Goal: Task Accomplishment & Management: Manage account settings

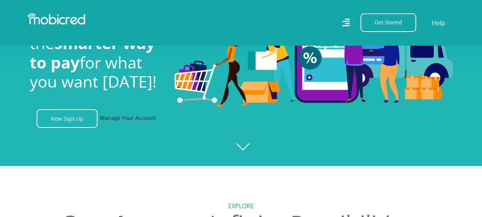
scroll to position [38, 0]
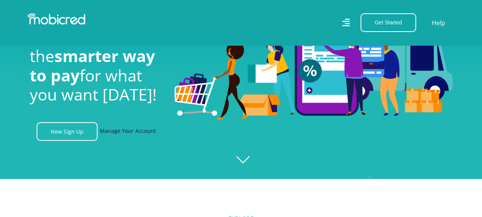
click at [120, 131] on link "Manage Your Account" at bounding box center [128, 131] width 56 height 19
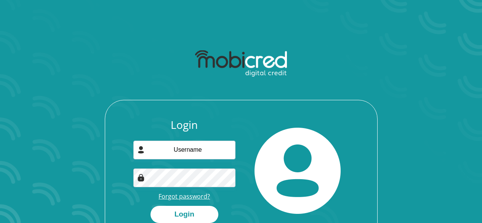
scroll to position [43, 0]
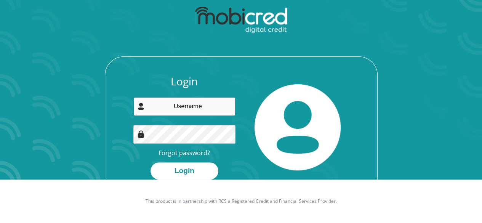
click at [177, 106] on input "email" at bounding box center [184, 106] width 102 height 19
type input "[EMAIL_ADDRESS][DOMAIN_NAME]"
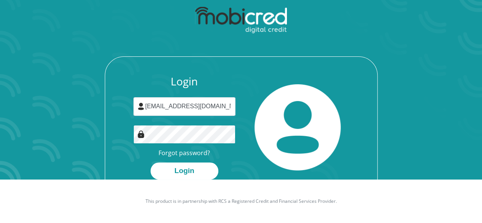
click at [150, 162] on button "Login" at bounding box center [184, 170] width 68 height 17
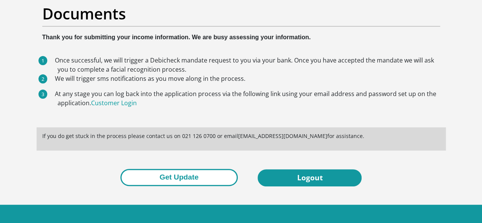
scroll to position [72, 0]
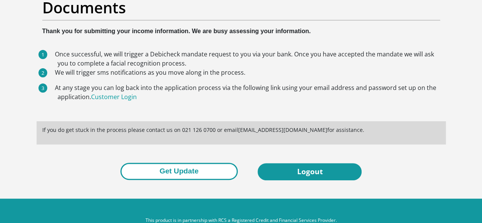
click at [183, 163] on button "Get Update" at bounding box center [178, 171] width 117 height 17
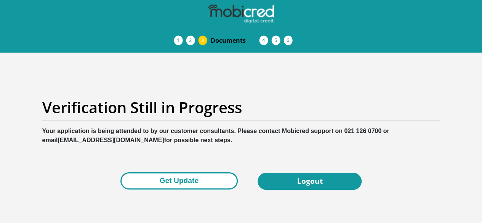
click at [192, 172] on button "Get Update" at bounding box center [178, 180] width 117 height 17
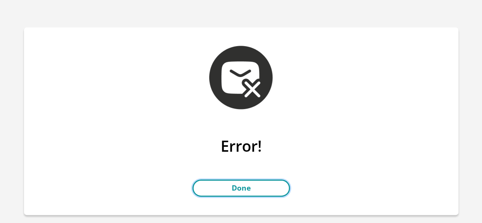
click at [265, 190] on link "Done" at bounding box center [240, 187] width 97 height 17
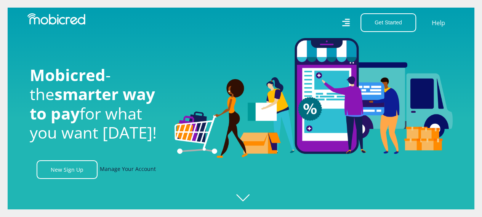
click at [124, 167] on link "Manage Your Account" at bounding box center [128, 169] width 56 height 19
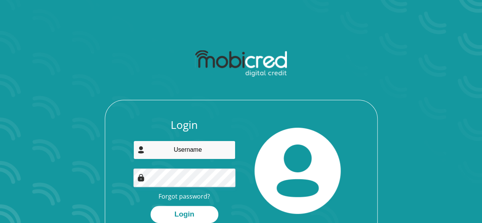
click at [196, 144] on input "email" at bounding box center [184, 149] width 102 height 19
type input "[EMAIL_ADDRESS][DOMAIN_NAME]"
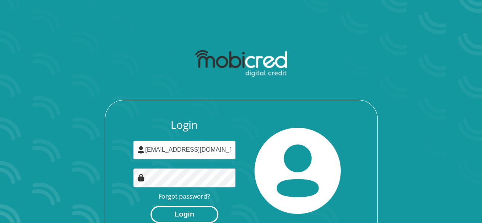
click at [181, 213] on button "Login" at bounding box center [184, 214] width 68 height 17
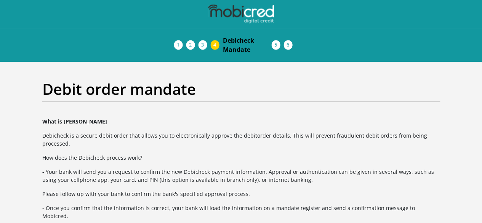
click at [0, 0] on span "Documents" at bounding box center [0, 0] width 0 height 0
click at [271, 36] on span "Debicheck Mandate" at bounding box center [247, 45] width 49 height 18
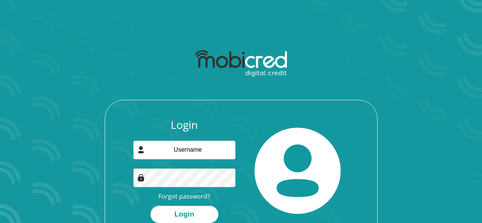
scroll to position [43, 0]
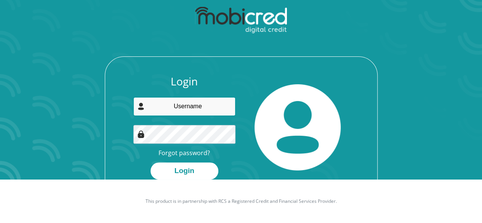
click at [191, 110] on input "email" at bounding box center [184, 106] width 102 height 19
type input "[EMAIL_ADDRESS][DOMAIN_NAME]"
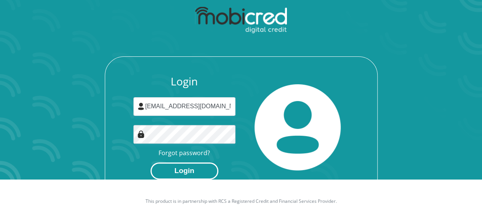
click at [187, 166] on button "Login" at bounding box center [184, 170] width 68 height 17
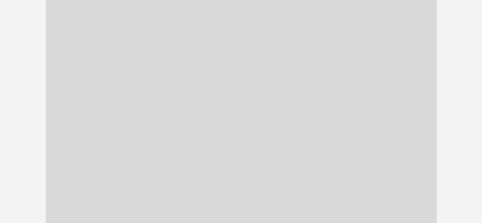
scroll to position [171, 0]
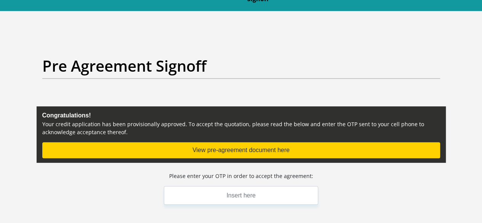
scroll to position [114, 0]
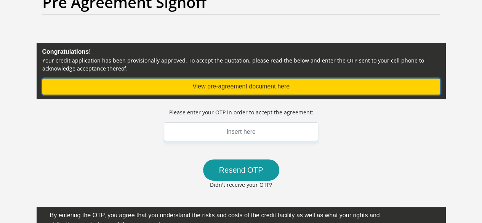
click at [241, 78] on button "View pre-agreement document here" at bounding box center [240, 86] width 397 height 16
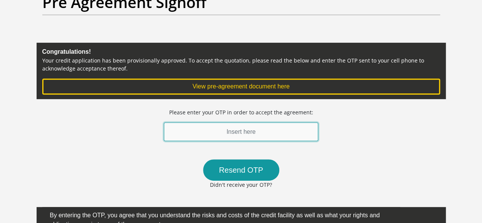
click at [240, 122] on input "text" at bounding box center [241, 131] width 155 height 19
type input "919995"
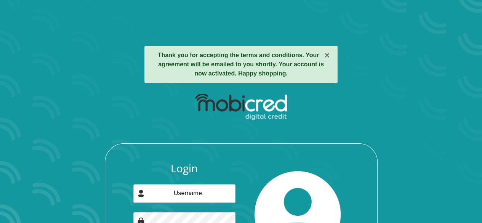
click at [233, 72] on strong "Thank you for accepting the terms and conditions. Your agreement will be emaile…" at bounding box center [241, 64] width 166 height 25
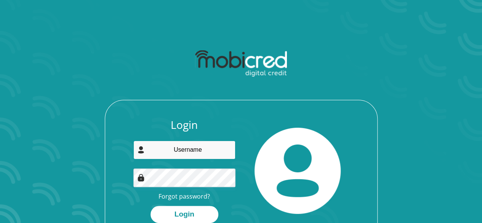
click at [199, 147] on input "email" at bounding box center [184, 149] width 102 height 19
type input "[EMAIL_ADDRESS][DOMAIN_NAME]"
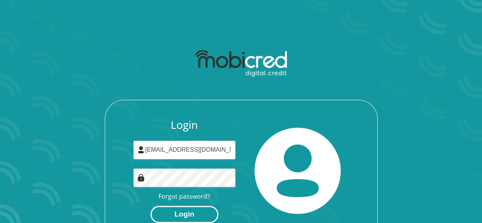
click at [190, 214] on button "Login" at bounding box center [184, 214] width 68 height 17
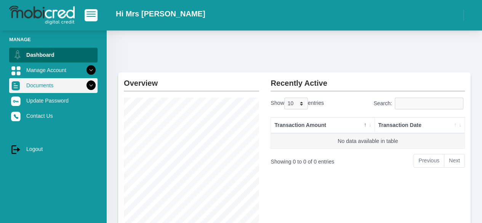
click at [42, 88] on link "Documents" at bounding box center [53, 85] width 88 height 14
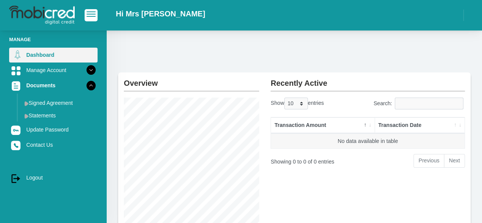
click at [60, 59] on link "Dashboard" at bounding box center [53, 55] width 88 height 14
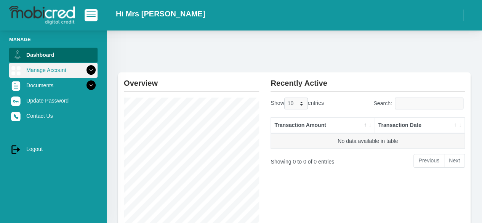
click at [48, 73] on link "Manage Account" at bounding box center [53, 70] width 88 height 14
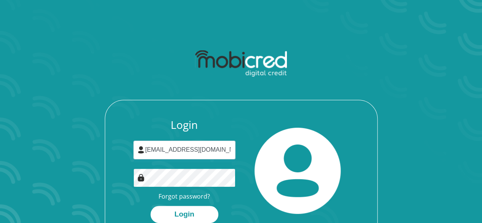
click at [150, 206] on button "Login" at bounding box center [184, 214] width 68 height 17
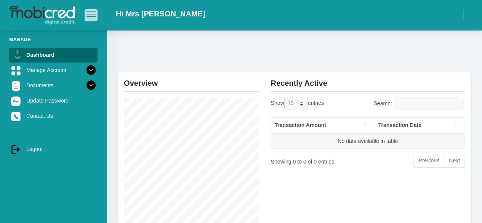
click at [93, 16] on span "button" at bounding box center [90, 13] width 9 height 5
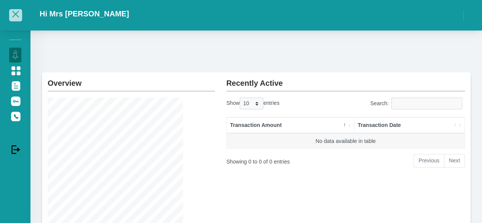
click at [19, 13] on span "button" at bounding box center [15, 13] width 9 height 5
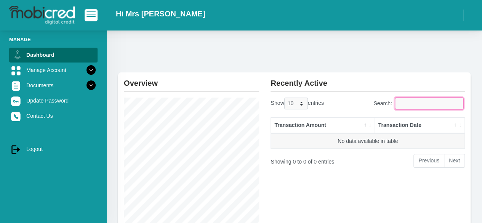
click at [416, 103] on input "Search:" at bounding box center [428, 103] width 69 height 12
type input "i"
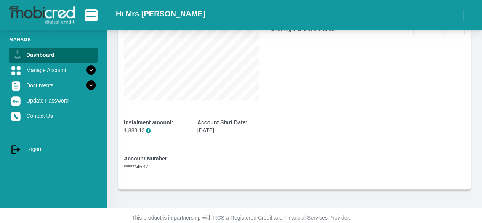
scroll to position [143, 0]
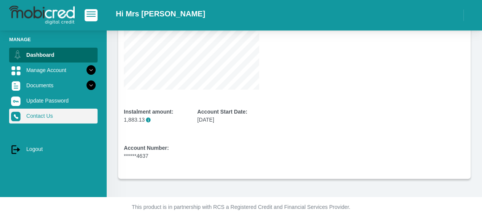
click at [40, 115] on link "Contact Us" at bounding box center [53, 115] width 88 height 14
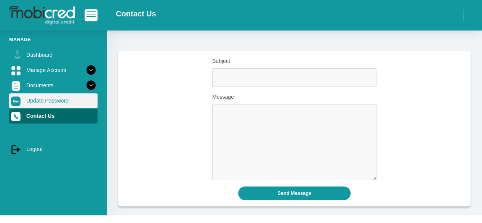
click at [31, 102] on link "Update Password" at bounding box center [53, 100] width 88 height 14
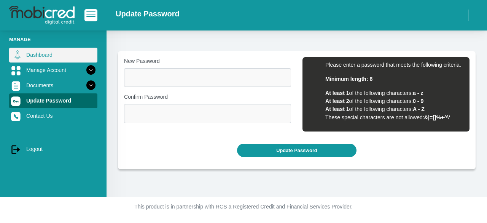
click at [39, 54] on link "Dashboard" at bounding box center [53, 55] width 88 height 14
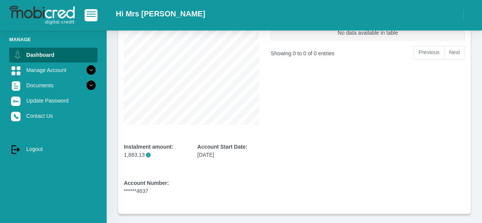
scroll to position [143, 0]
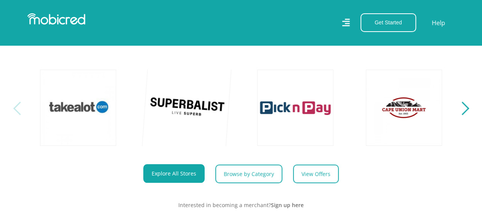
scroll to position [343, 0]
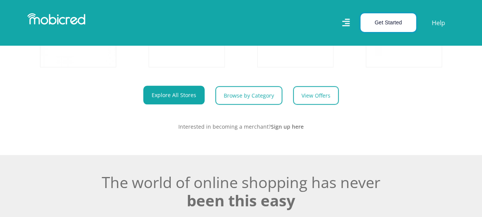
click at [400, 24] on button "Get Started" at bounding box center [388, 22] width 56 height 19
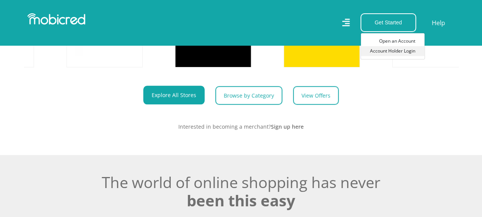
click at [397, 50] on link "Account Holder Login" at bounding box center [393, 51] width 64 height 10
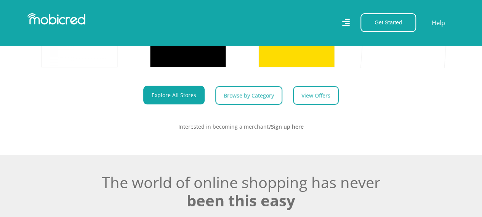
scroll to position [0, 542]
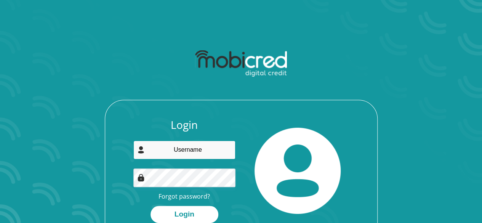
click at [189, 151] on input "email" at bounding box center [184, 149] width 102 height 19
type input "[EMAIL_ADDRESS][DOMAIN_NAME]"
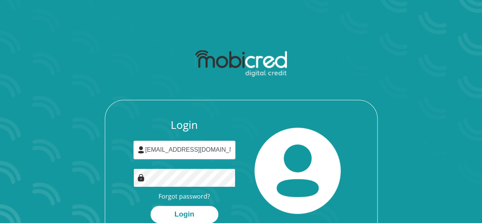
click at [150, 206] on button "Login" at bounding box center [184, 214] width 68 height 17
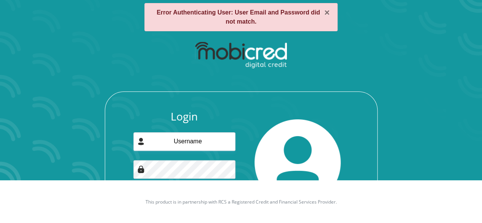
scroll to position [70, 0]
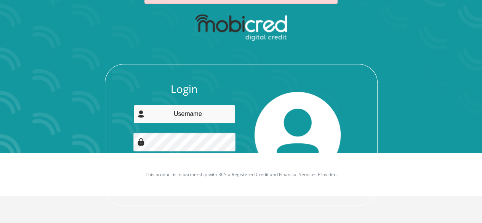
click at [184, 110] on input "email" at bounding box center [184, 114] width 102 height 19
type input "nomalangat@midvaal.gov.za"
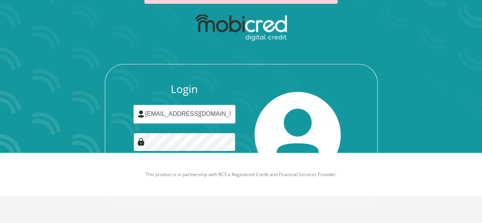
click at [150, 170] on button "Login" at bounding box center [184, 178] width 68 height 17
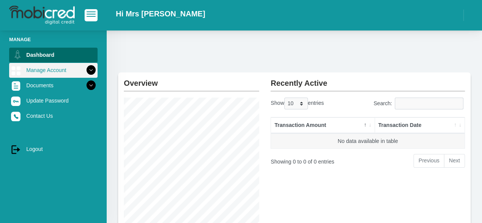
click at [87, 70] on icon at bounding box center [91, 70] width 13 height 13
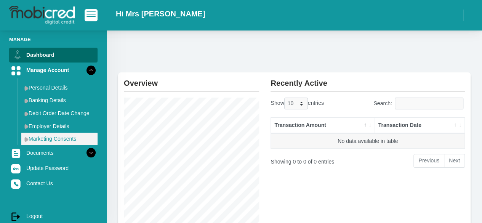
click at [70, 139] on link "Marketing Consents" at bounding box center [59, 138] width 76 height 12
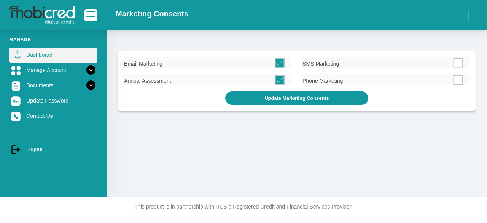
click at [50, 56] on link "Dashboard" at bounding box center [53, 55] width 88 height 14
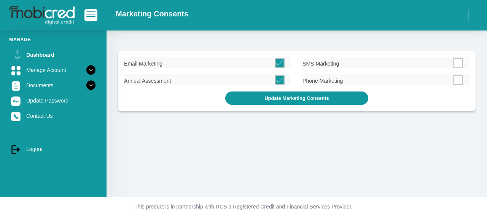
click at [39, 14] on img at bounding box center [41, 15] width 65 height 19
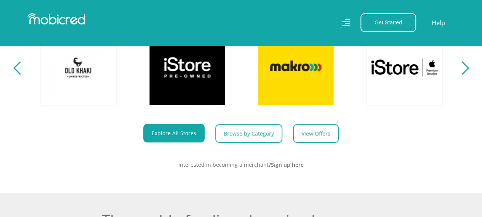
scroll to position [0, 542]
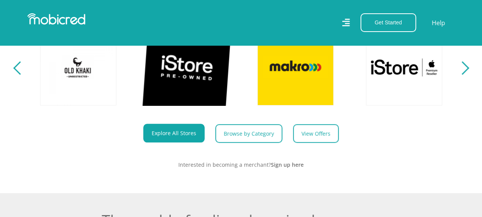
click at [185, 74] on link at bounding box center [186, 66] width 89 height 89
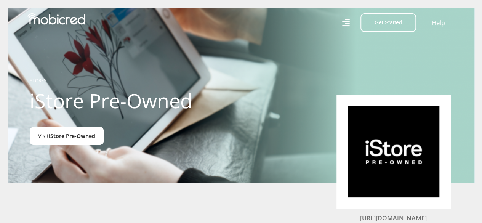
click at [64, 137] on span "iStore Pre-Owned" at bounding box center [72, 135] width 46 height 7
